Goal: Communication & Community: Connect with others

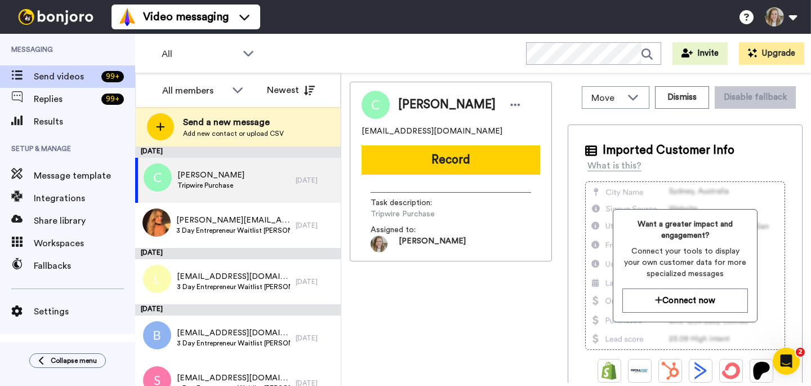
scroll to position [12, 0]
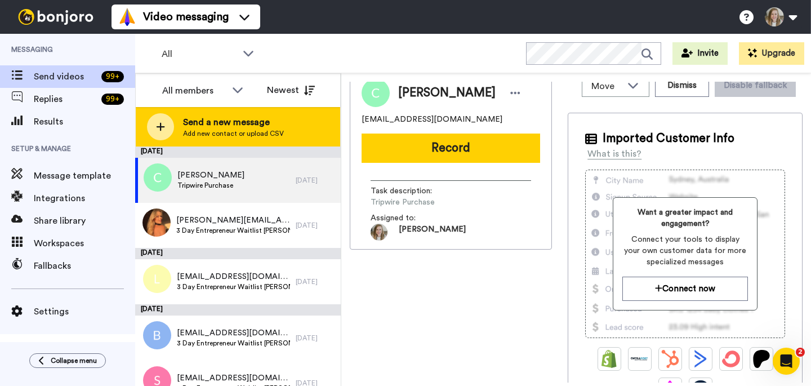
click at [228, 142] on div "Send a new message Add new contact or upload CSV" at bounding box center [238, 126] width 205 height 39
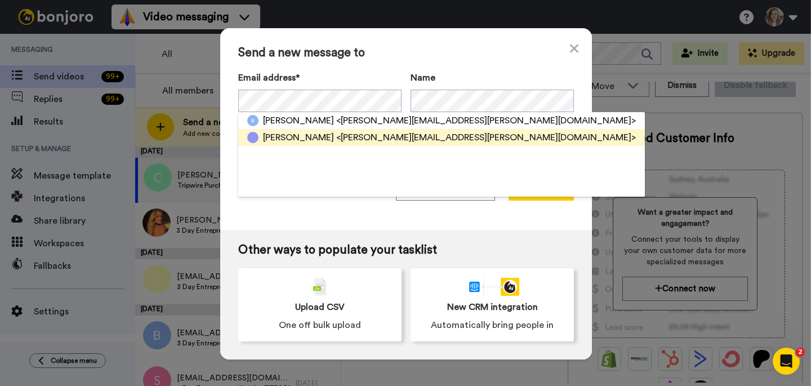
click at [277, 132] on span "Elisa Becker" at bounding box center [298, 138] width 71 height 14
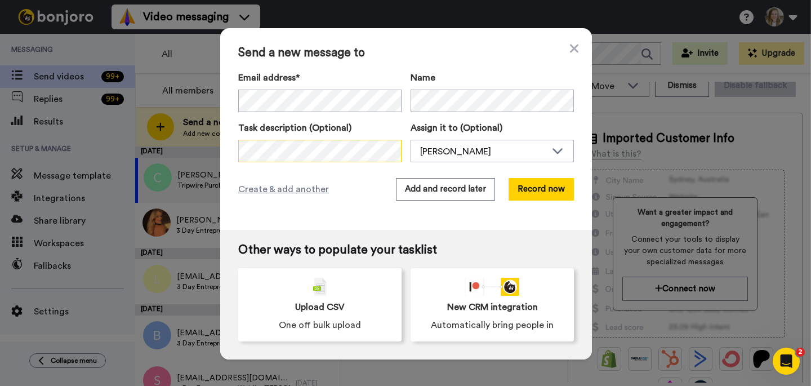
scroll to position [0, 0]
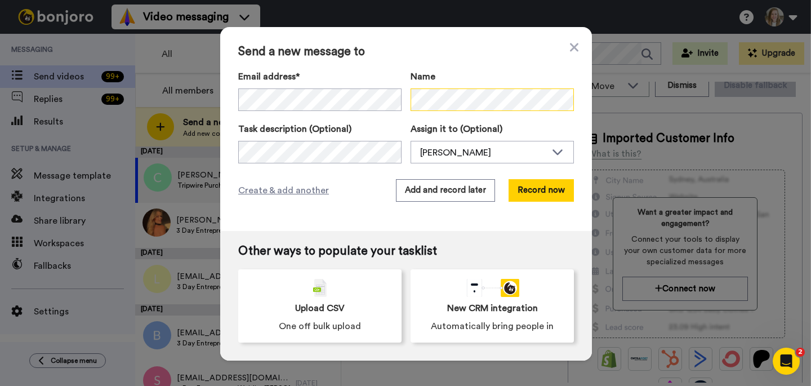
click at [391, 103] on div "Email address* Becker elisa <becker.elisa@gmail.com> Elisa Becker <becker.elisa…" at bounding box center [406, 91] width 336 height 43
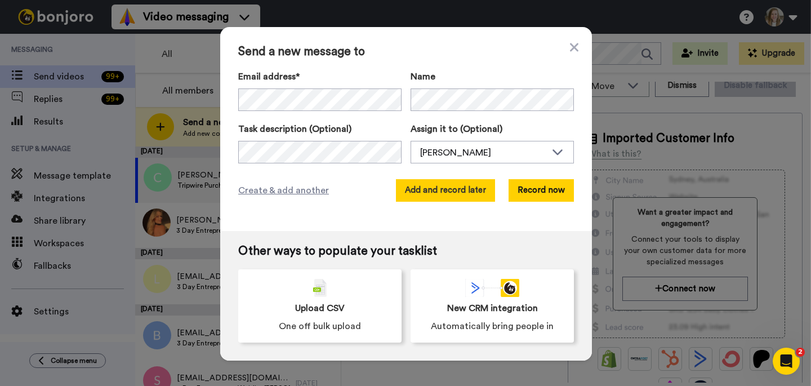
click at [445, 197] on button "Add and record later" at bounding box center [445, 190] width 99 height 23
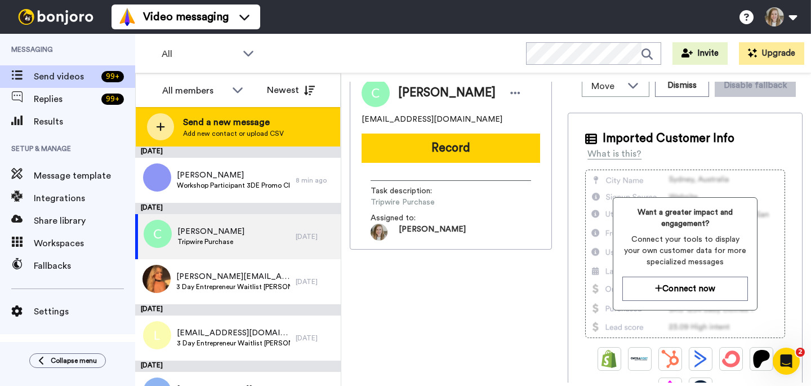
click at [222, 125] on span "Send a new message" at bounding box center [233, 123] width 101 height 14
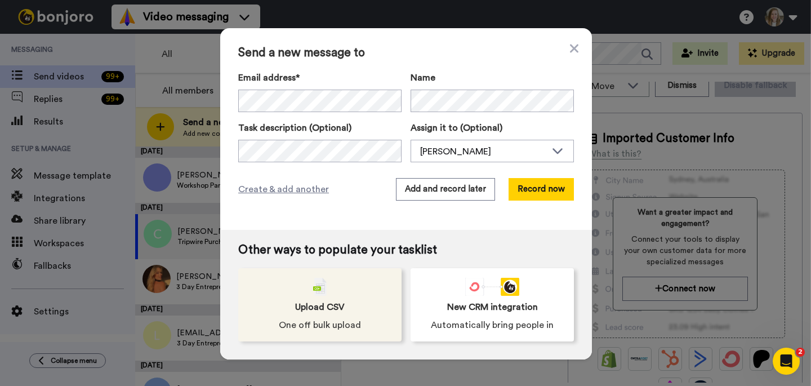
click at [317, 312] on span "Upload CSV" at bounding box center [320, 307] width 50 height 14
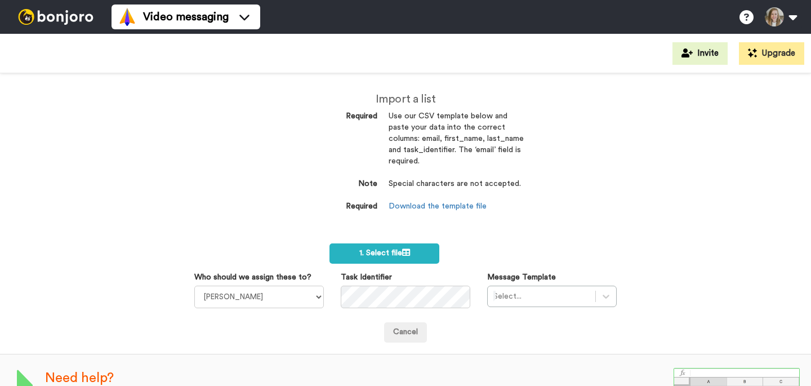
click at [375, 255] on span "1. Select file" at bounding box center [385, 253] width 51 height 8
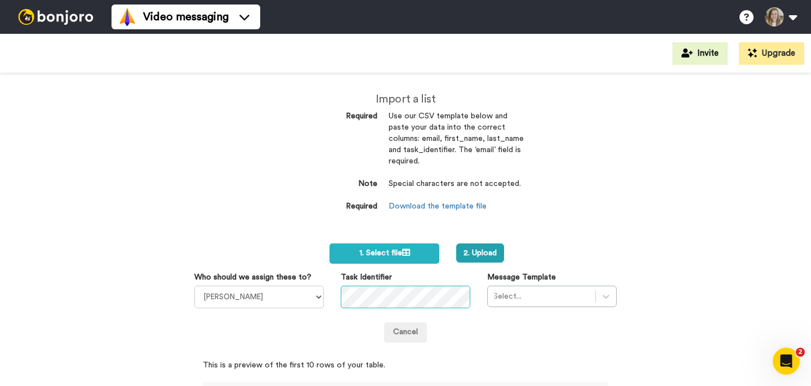
scroll to position [0, 20]
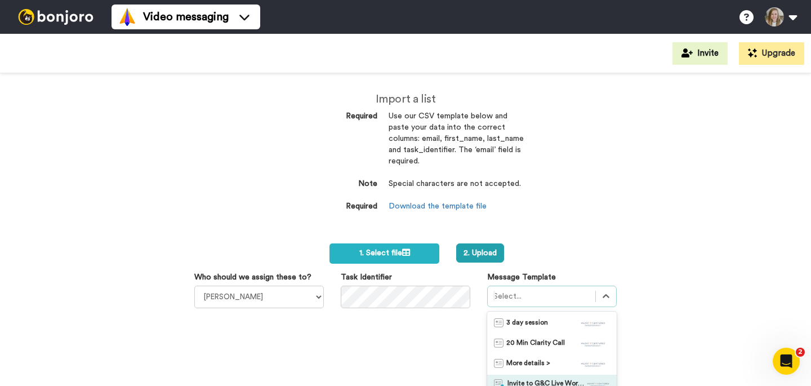
click at [545, 289] on div "option Invite to G&C Live Workshop focused, 4 of 10. 10 results available. Use …" at bounding box center [552, 383] width 130 height 195
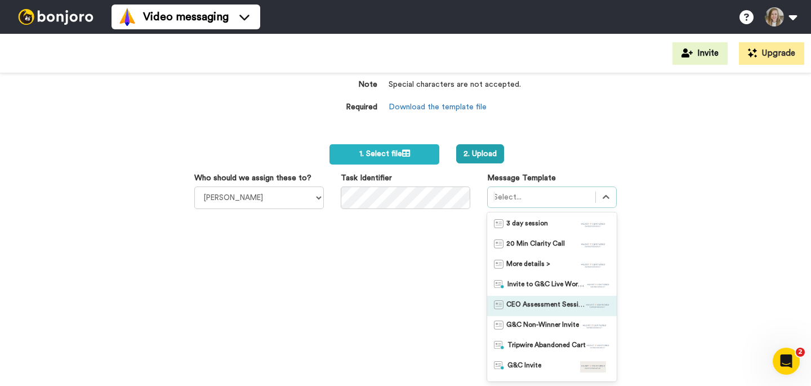
click at [544, 301] on span "CEO Assessment Session Invite" at bounding box center [546, 305] width 79 height 11
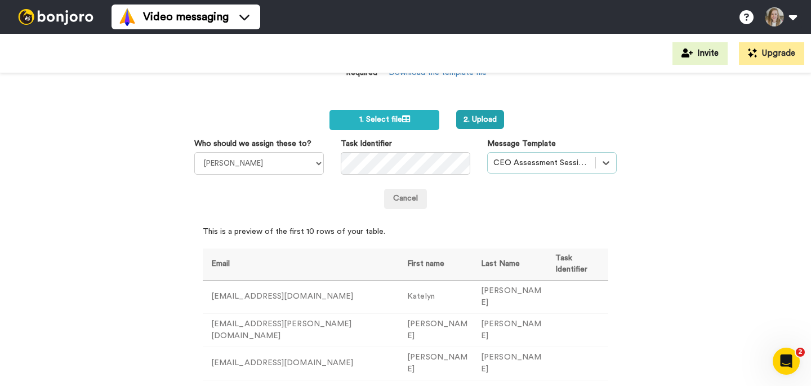
scroll to position [0, 0]
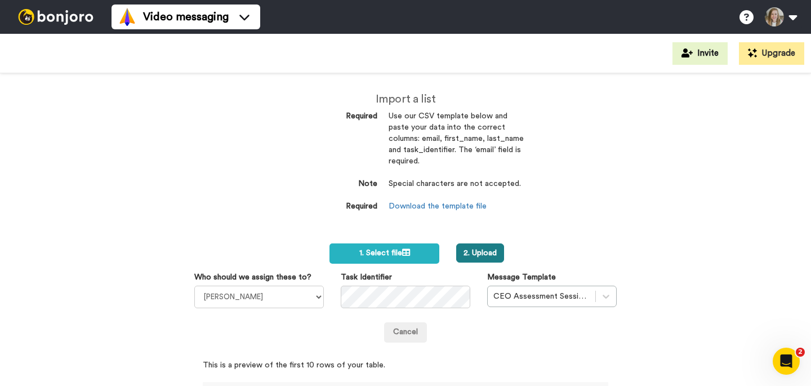
click at [485, 254] on button "2. Upload" at bounding box center [480, 252] width 48 height 19
